Goal: Entertainment & Leisure: Browse casually

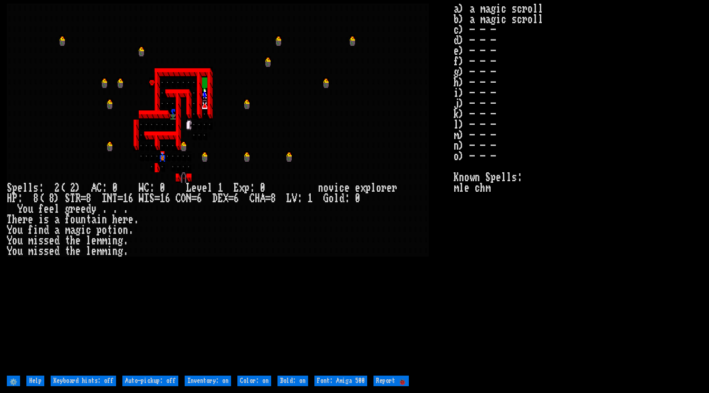
drag, startPoint x: 0, startPoint y: 0, endPoint x: 457, endPoint y: 419, distance: 620.0
click at [457, 0] on html at bounding box center [354, 0] width 709 height 0
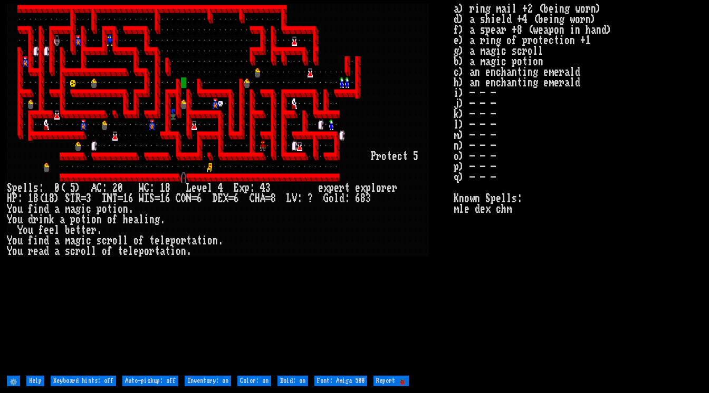
click at [506, 275] on stats "a) ring mail +2 (being worn) d) a shield +4 (being worn) f) a spear +8 (weapon …" at bounding box center [578, 189] width 248 height 370
click at [527, 287] on stats "a) ring mail +2 (being worn) d) a shield +4 (being worn) f) a spear +8 (weapon …" at bounding box center [578, 189] width 248 height 370
